Goal: Transaction & Acquisition: Obtain resource

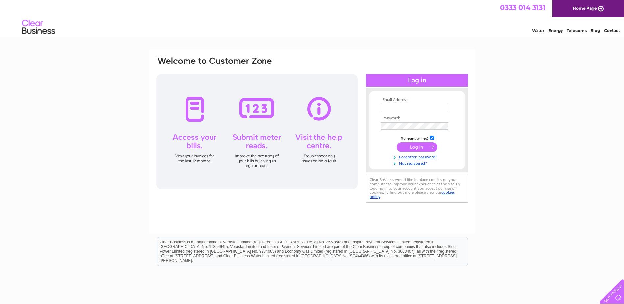
click at [386, 108] on input "text" at bounding box center [415, 107] width 68 height 7
type input "admin@proscot.com"
click at [397, 143] on input "submit" at bounding box center [417, 147] width 40 height 9
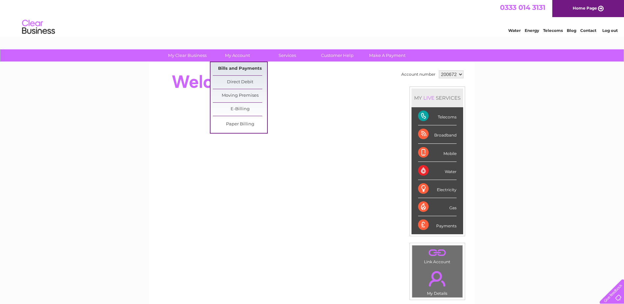
click at [234, 65] on link "Bills and Payments" at bounding box center [240, 68] width 54 height 13
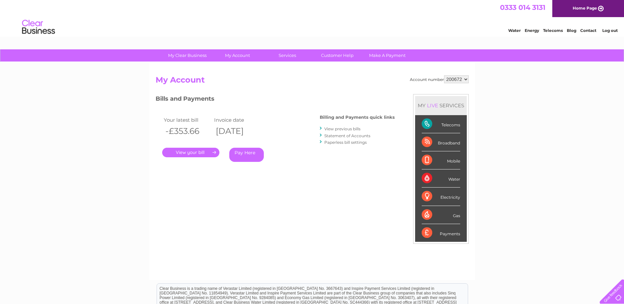
click at [174, 149] on link "." at bounding box center [190, 153] width 57 height 10
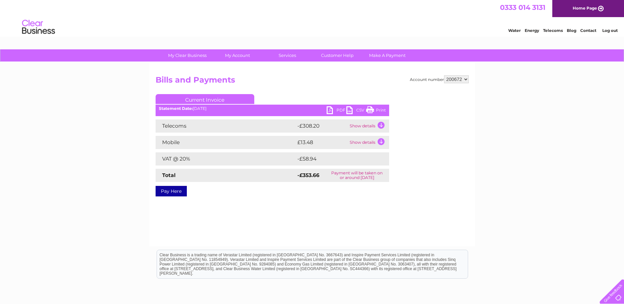
click at [334, 110] on link "PDF" at bounding box center [337, 111] width 20 height 10
click at [332, 109] on link "PDF" at bounding box center [337, 111] width 20 height 10
click at [562, 146] on div "My Clear Business Login Details My Details My Preferences Link Account My Accou…" at bounding box center [312, 204] width 624 height 310
